Goal: Information Seeking & Learning: Check status

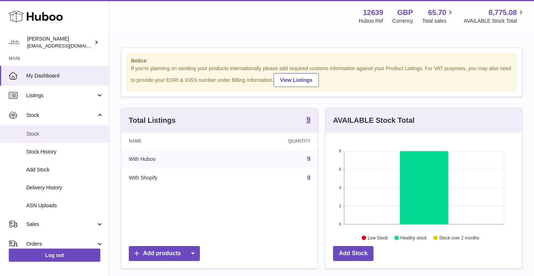
scroll to position [114, 196]
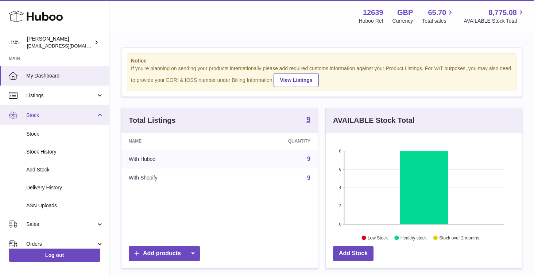
click at [101, 112] on link "Stock" at bounding box center [54, 115] width 109 height 20
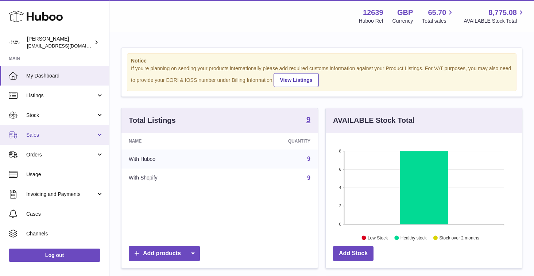
click at [85, 134] on span "Sales" at bounding box center [61, 134] width 70 height 7
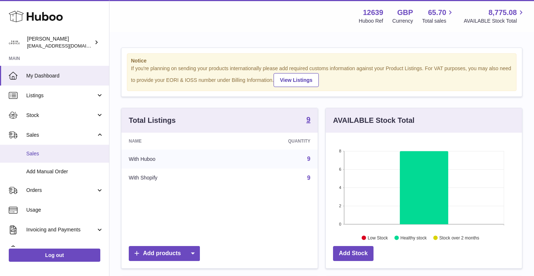
click at [79, 153] on span "Sales" at bounding box center [64, 153] width 77 height 7
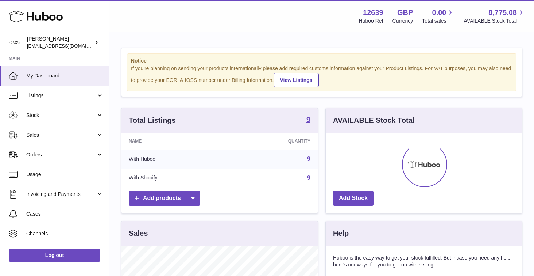
scroll to position [114, 196]
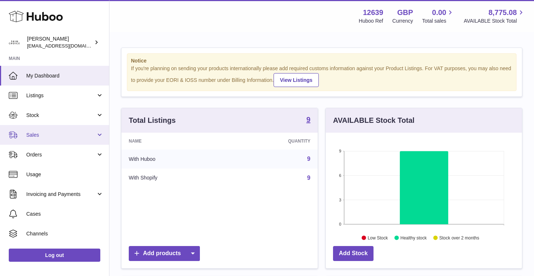
click at [81, 137] on span "Sales" at bounding box center [61, 134] width 70 height 7
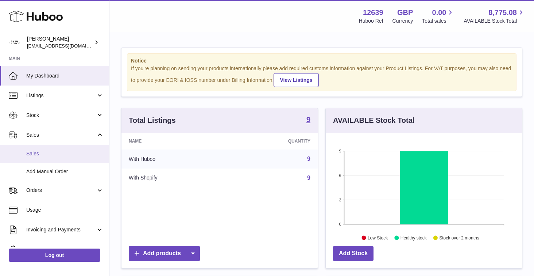
click at [81, 153] on span "Sales" at bounding box center [64, 153] width 77 height 7
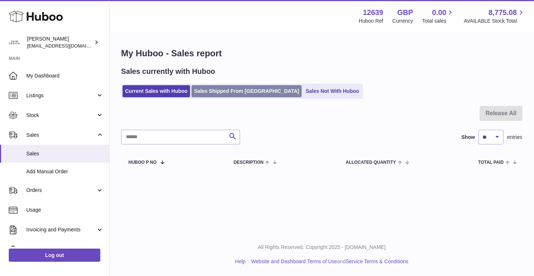
click at [227, 87] on link "Sales Shipped From [GEOGRAPHIC_DATA]" at bounding box center [247, 91] width 110 height 12
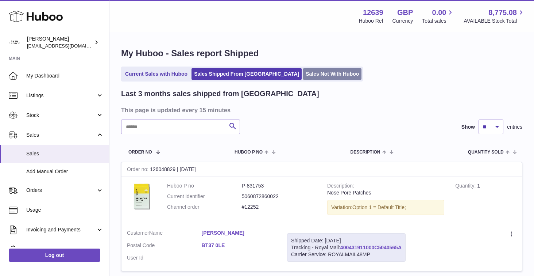
click at [303, 78] on link "Sales Not With Huboo" at bounding box center [332, 74] width 58 height 12
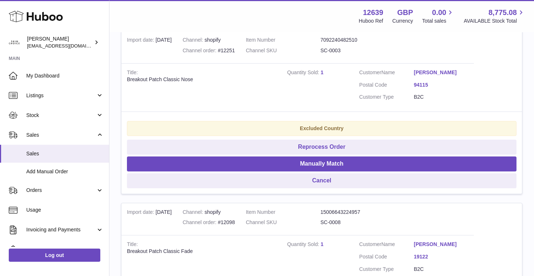
scroll to position [332, 0]
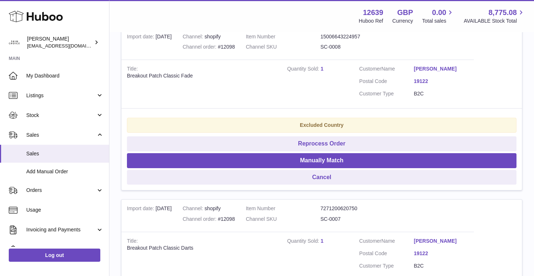
drag, startPoint x: 409, startPoint y: 66, endPoint x: 441, endPoint y: 66, distance: 31.8
click at [441, 66] on dl "Customer Name [PERSON_NAME] Postal Code 19122 Customer Type B2C" at bounding box center [414, 82] width 109 height 35
copy dl "[PERSON_NAME]"
